Goal: Navigation & Orientation: Find specific page/section

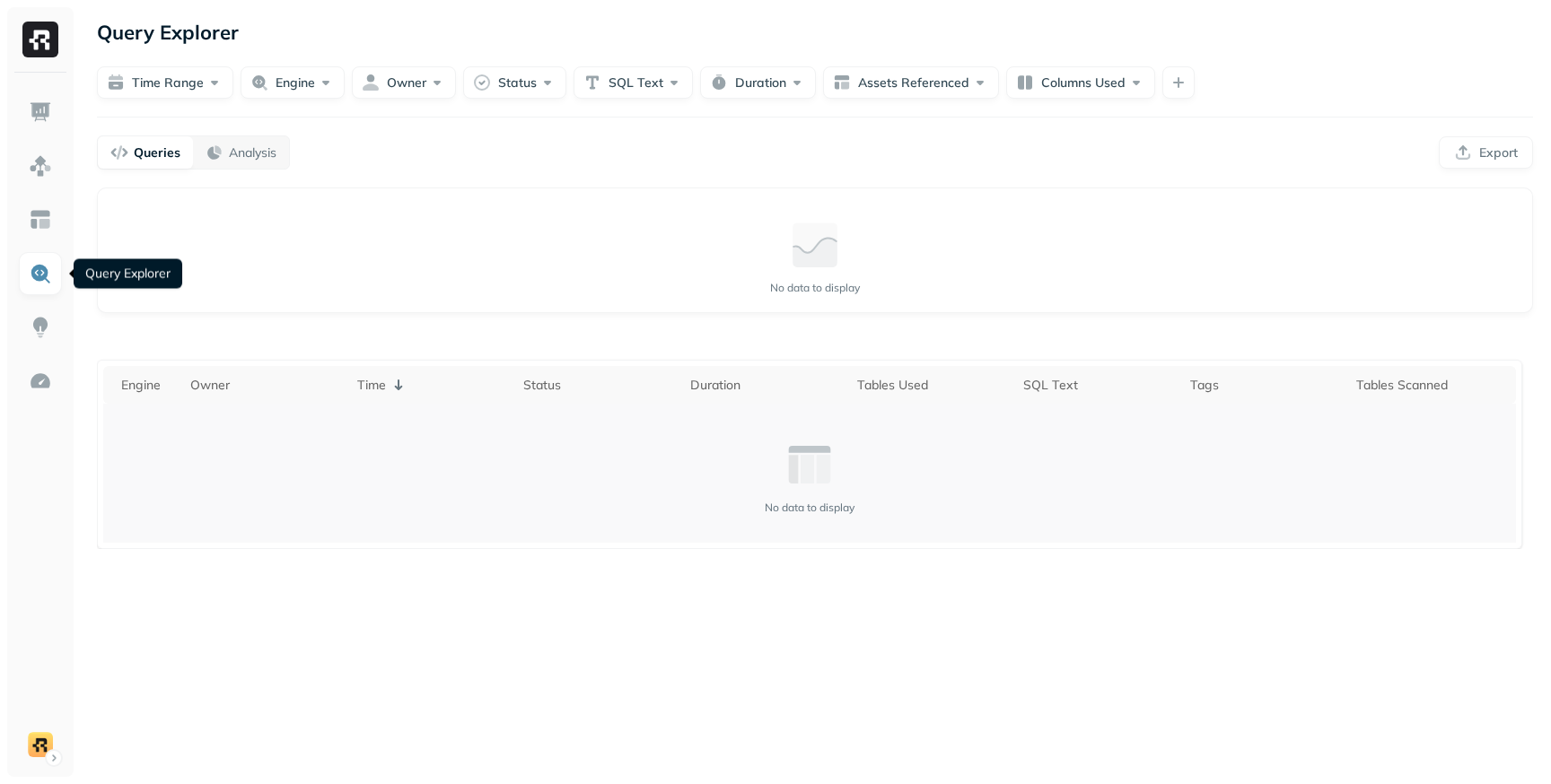
click at [277, 542] on td "No data to display" at bounding box center [809, 473] width 1413 height 139
click at [45, 117] on img at bounding box center [41, 113] width 24 height 24
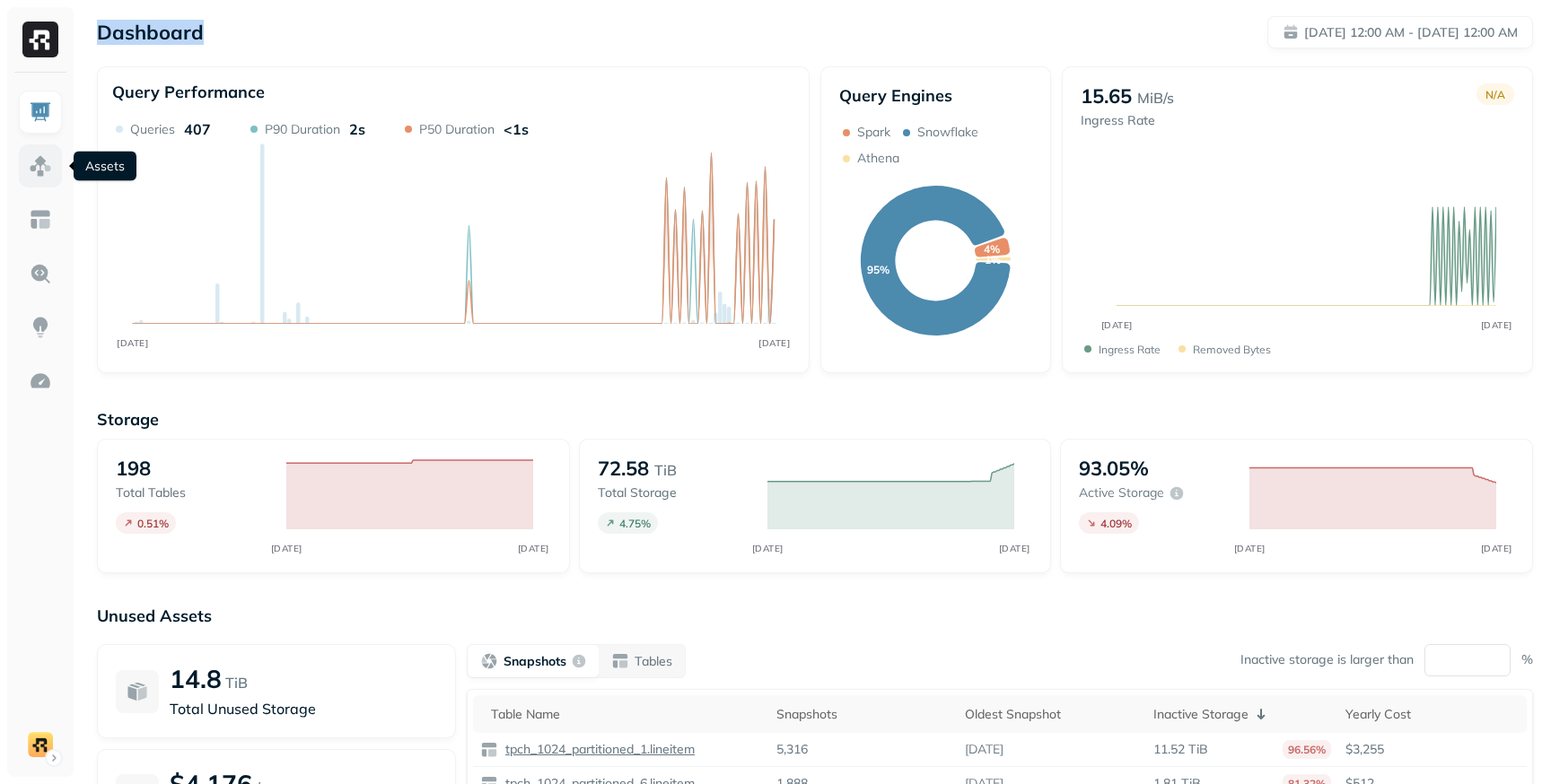
click at [38, 168] on img at bounding box center [41, 166] width 24 height 24
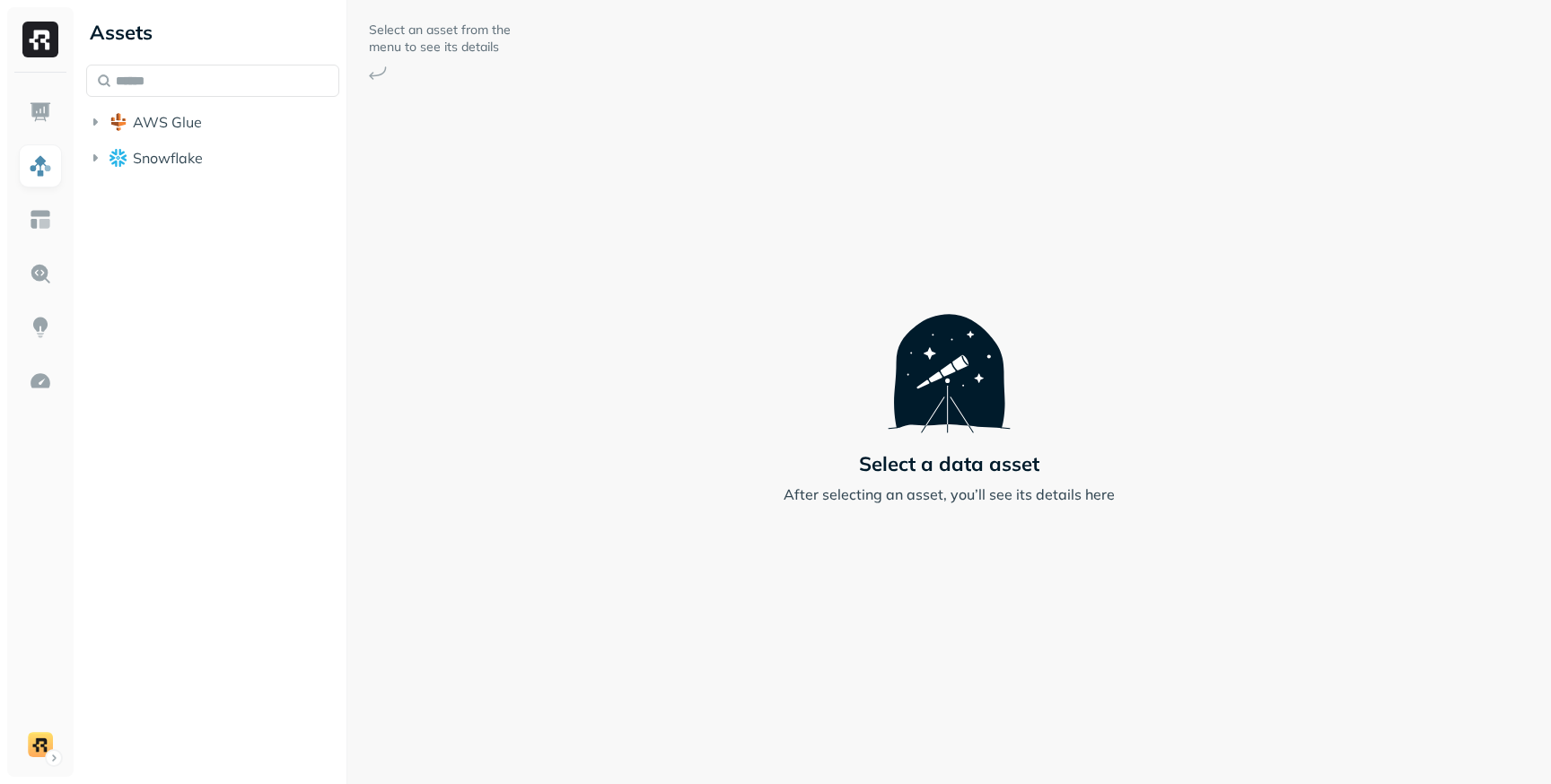
click at [124, 30] on div "Assets" at bounding box center [213, 33] width 253 height 29
copy div "Assets"
